Goal: Task Accomplishment & Management: Manage account settings

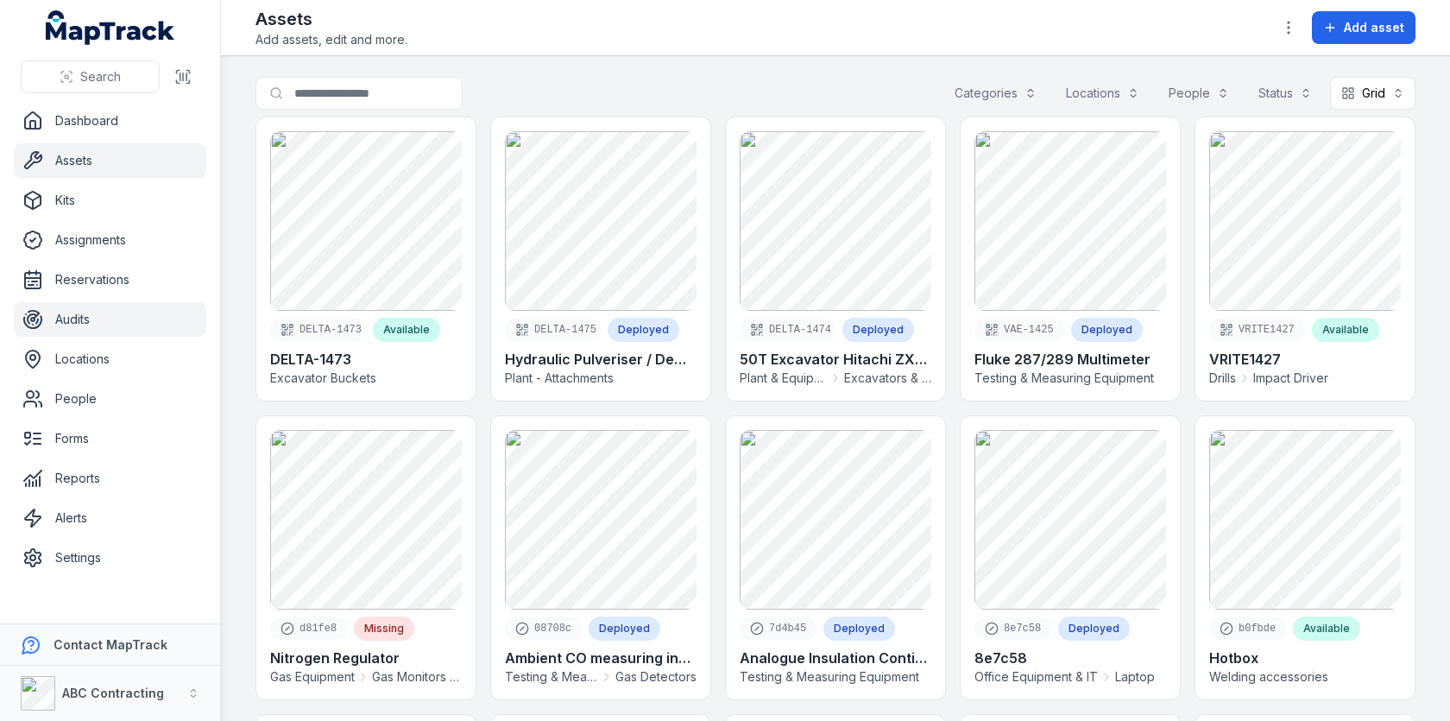
click at [120, 318] on link "Audits" at bounding box center [110, 319] width 192 height 35
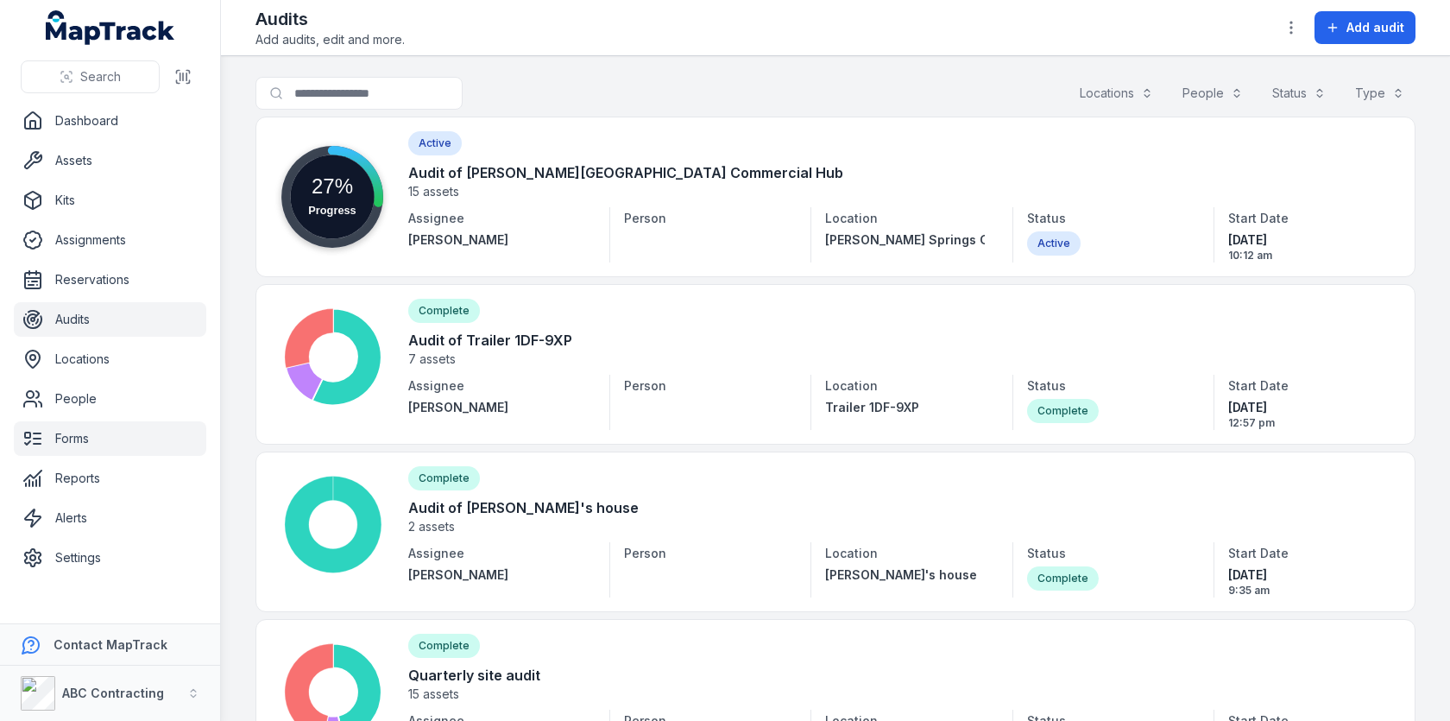
click at [73, 430] on link "Forms" at bounding box center [110, 438] width 192 height 35
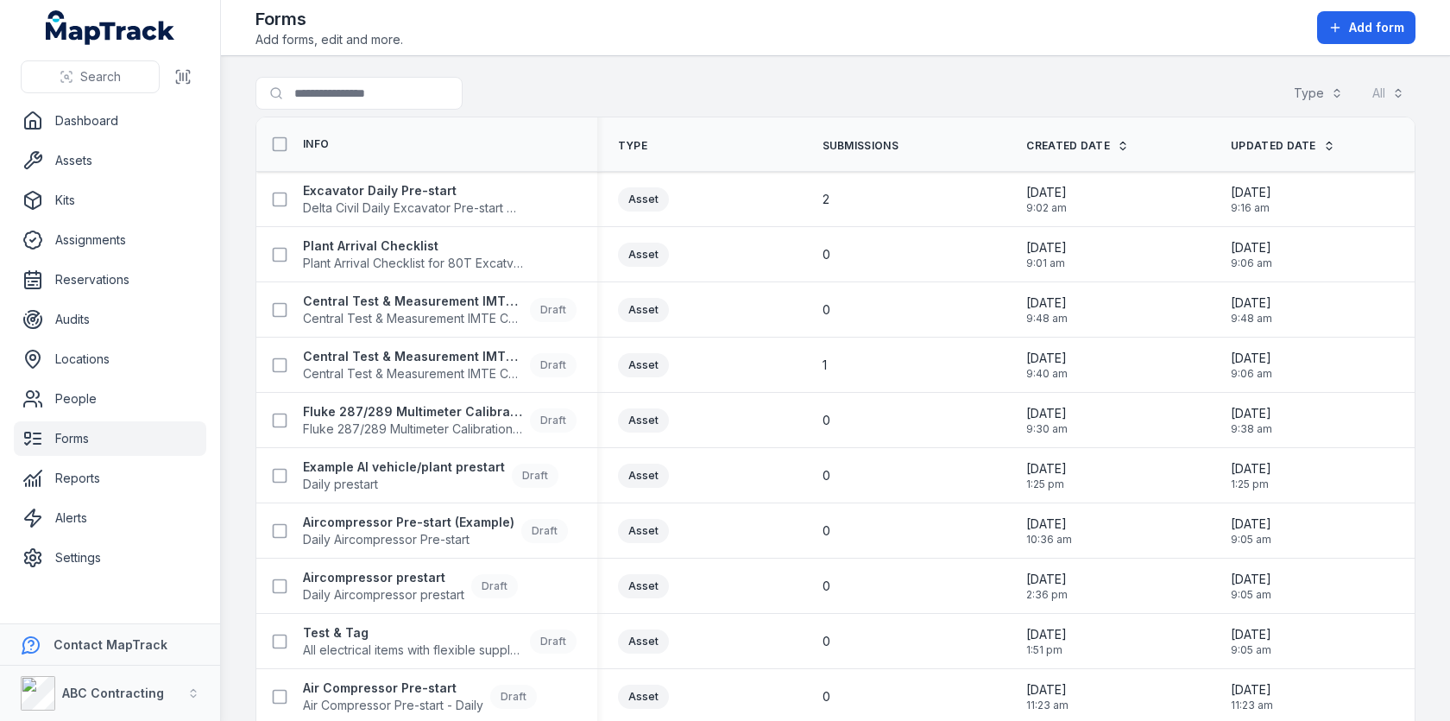
click at [846, 87] on div "Search for forms Type All" at bounding box center [835, 97] width 1160 height 40
click at [447, 206] on span "Delta Civil Daily Excavator Pre-start Checklist" at bounding box center [413, 207] width 221 height 17
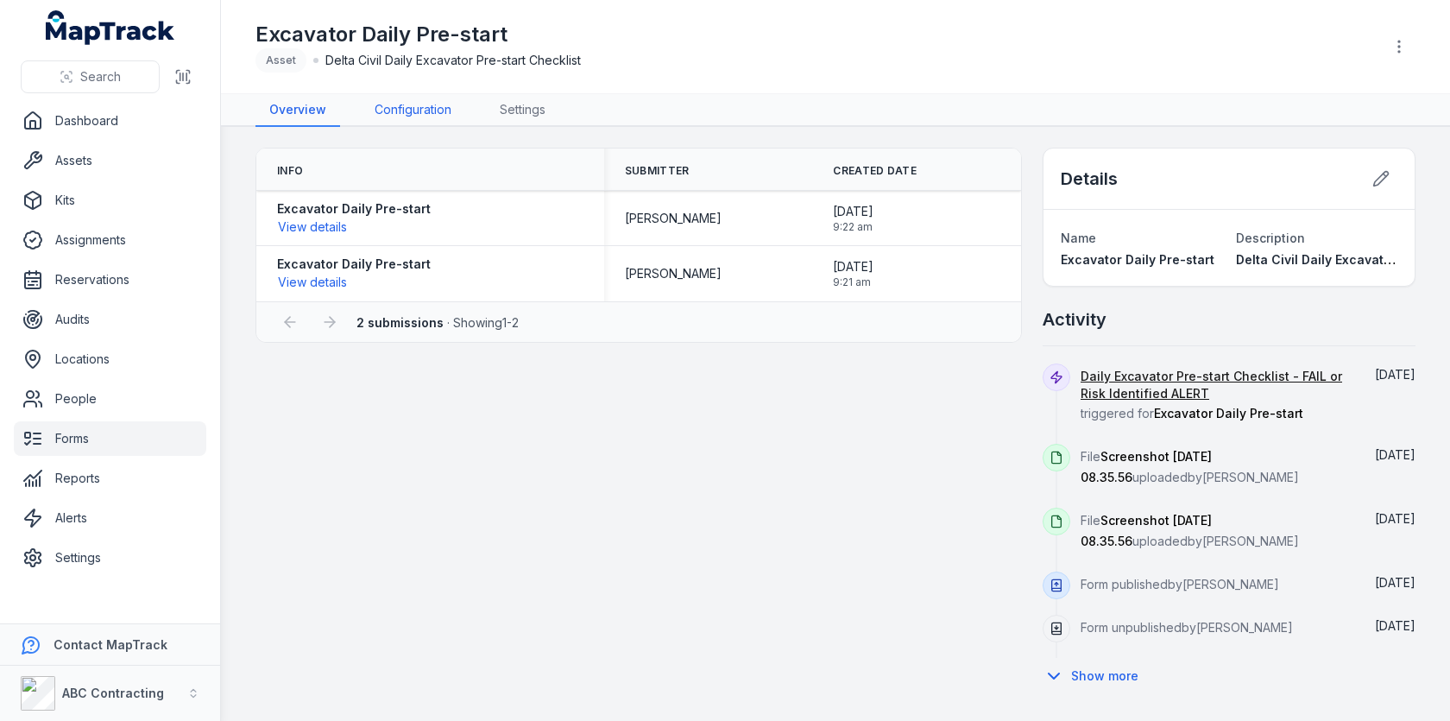
click at [438, 119] on link "Configuration" at bounding box center [413, 110] width 104 height 33
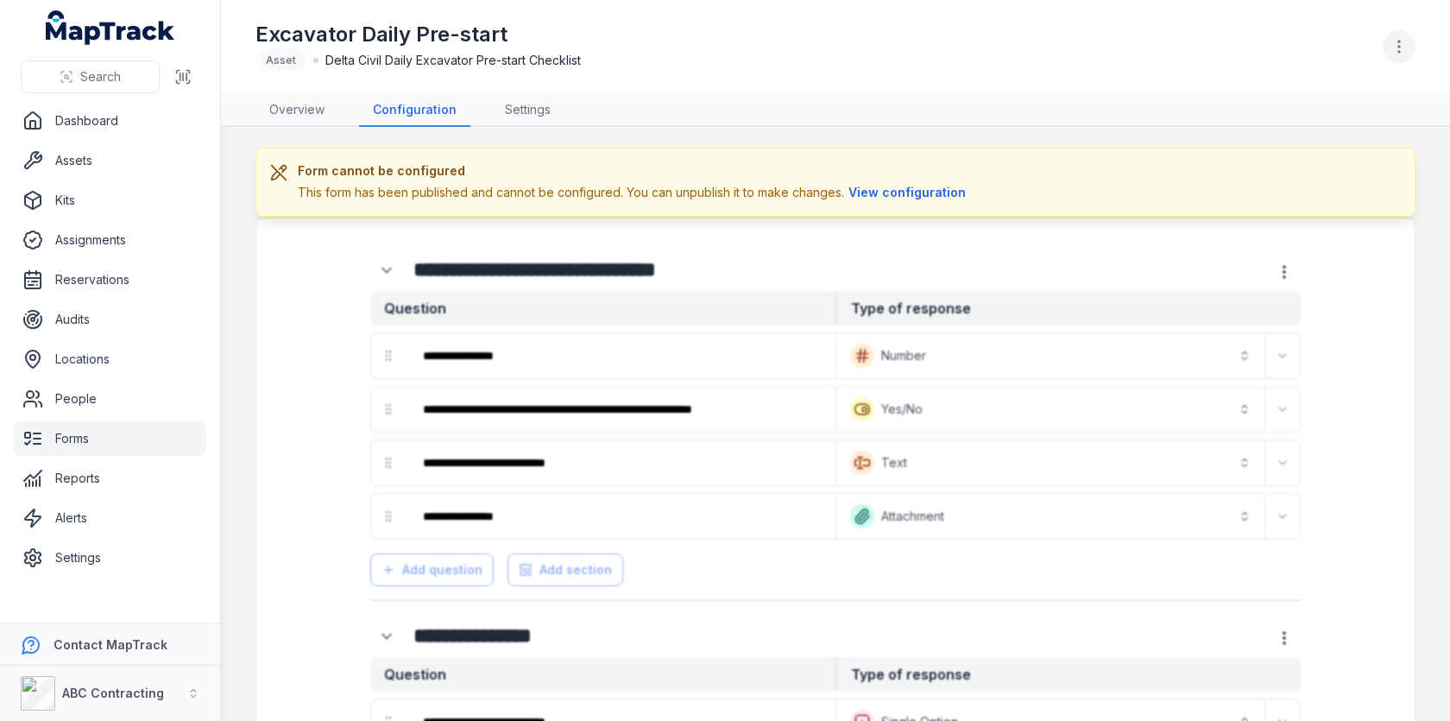
click at [1391, 44] on icon "button" at bounding box center [1398, 46] width 17 height 17
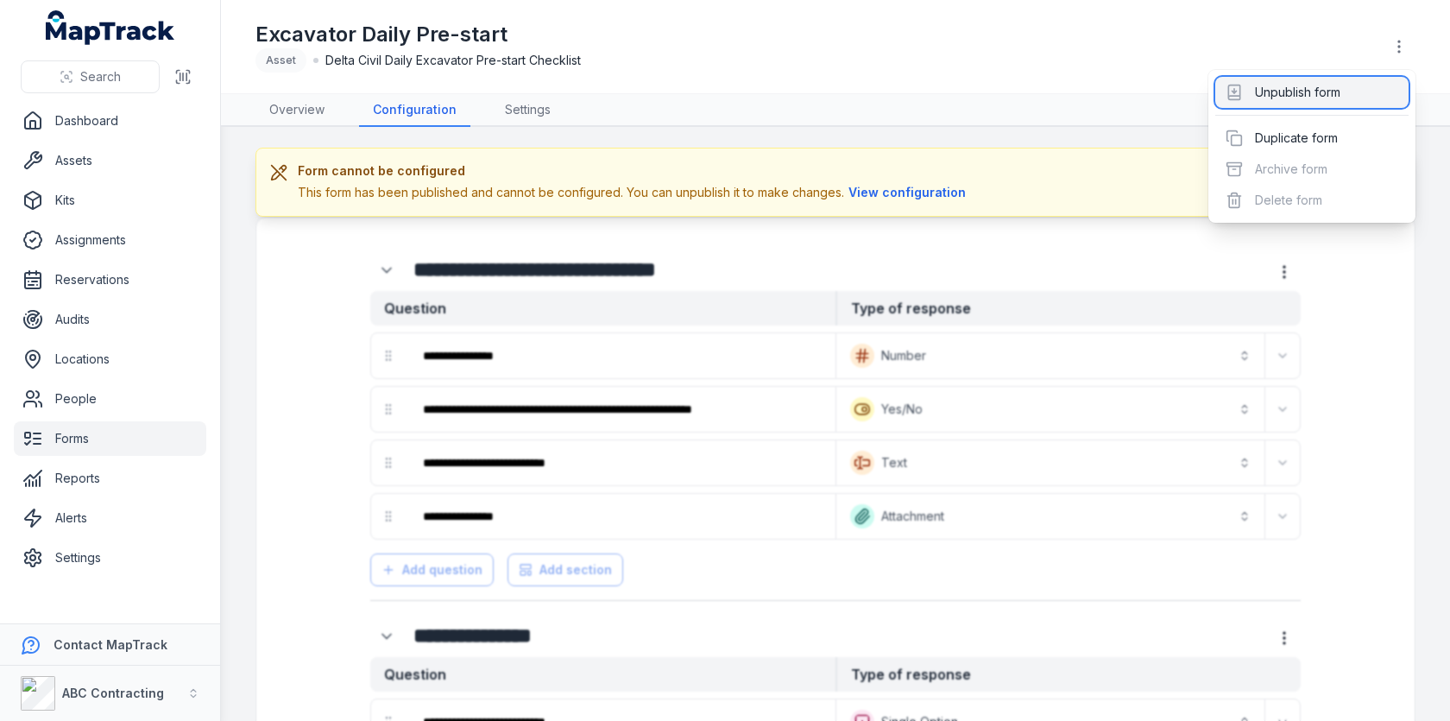
click at [1357, 85] on div "Unpublish form" at bounding box center [1311, 92] width 193 height 31
